Goal: Navigation & Orientation: Find specific page/section

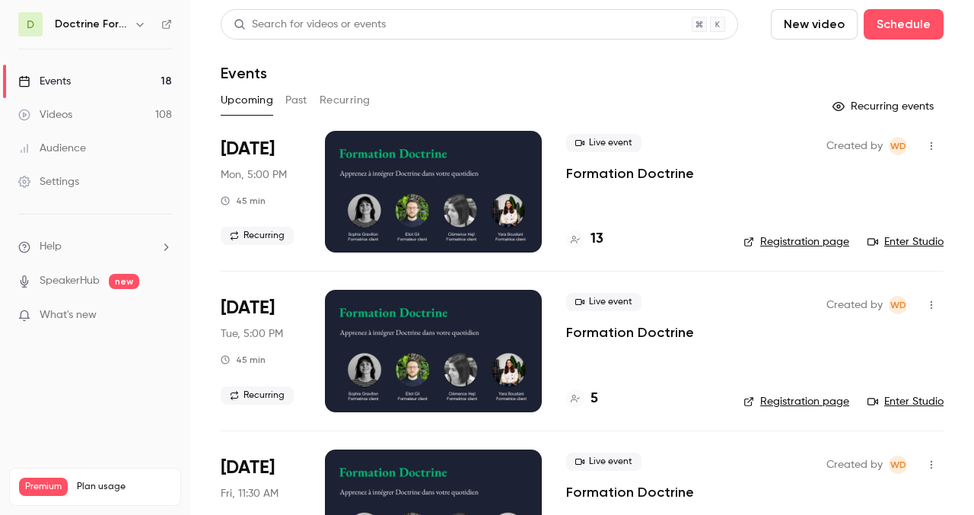
click at [107, 20] on h6 "Doctrine Formation Avocats" at bounding box center [91, 24] width 73 height 15
click at [129, 33] on div "D Doctrine Formation Avocats" at bounding box center [95, 24] width 154 height 24
click at [129, 25] on div "Doctrine Formation Avocats" at bounding box center [102, 24] width 94 height 18
click at [138, 21] on icon "button" at bounding box center [140, 24] width 12 height 12
